Goal: Task Accomplishment & Management: Manage account settings

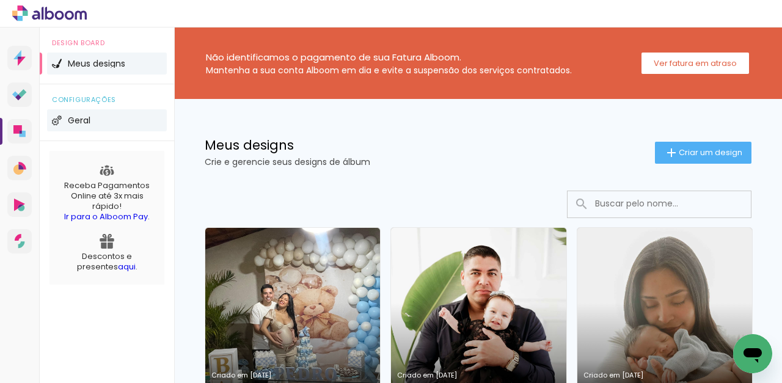
click at [75, 117] on span "Geral" at bounding box center [79, 120] width 23 height 9
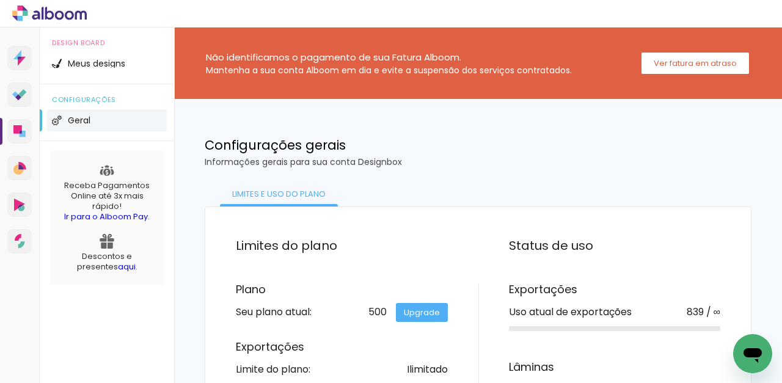
scroll to position [-2, 0]
click at [19, 16] on icon at bounding box center [49, 14] width 75 height 16
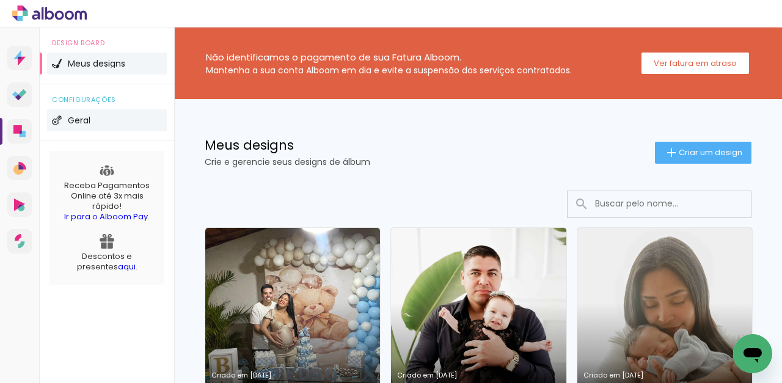
click at [79, 123] on span "Geral" at bounding box center [79, 120] width 23 height 9
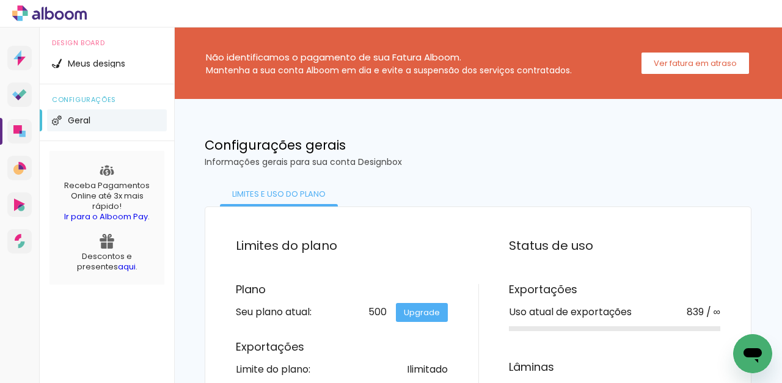
click at [65, 11] on icon at bounding box center [49, 14] width 75 height 16
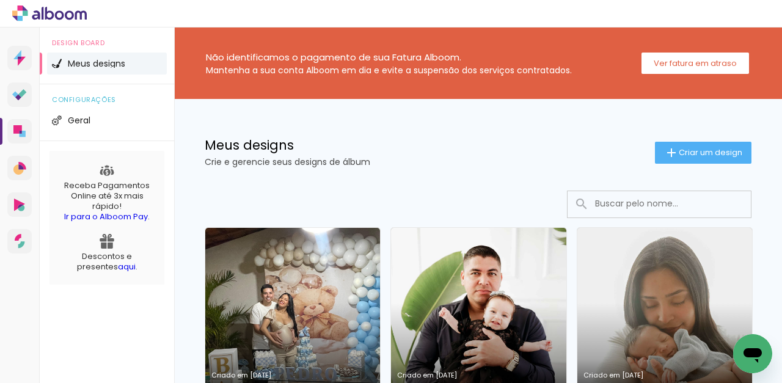
click at [17, 12] on icon at bounding box center [15, 14] width 6 height 6
click at [73, 12] on icon at bounding box center [49, 14] width 75 height 16
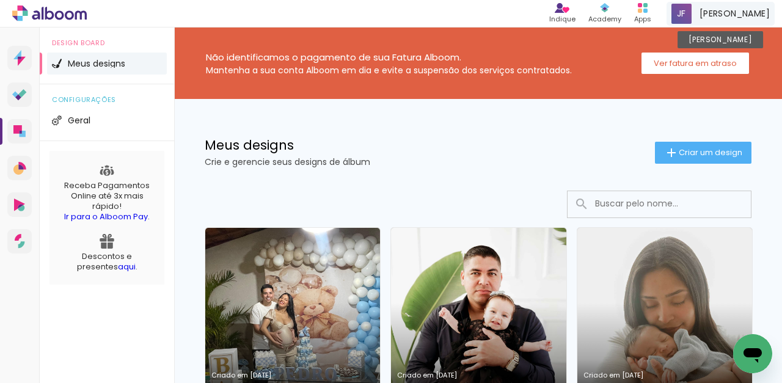
click at [741, 9] on span "[PERSON_NAME]" at bounding box center [735, 13] width 70 height 13
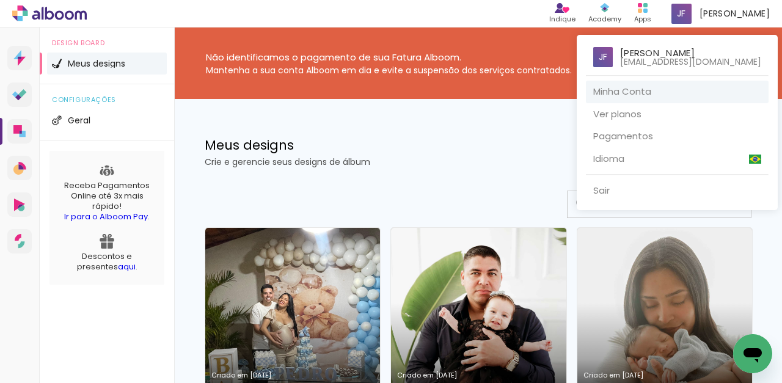
click at [635, 95] on link "Minha Conta" at bounding box center [677, 92] width 183 height 23
click at [422, 167] on div at bounding box center [391, 191] width 782 height 383
